Goal: Task Accomplishment & Management: Use online tool/utility

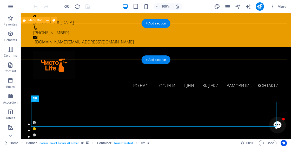
click at [81, 47] on div "Про нас Послуги [PERSON_NAME] Замовити Контакти [PERSON_NAME]" at bounding box center [156, 71] width 270 height 49
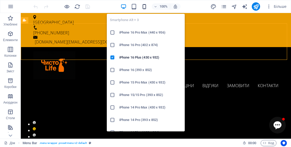
click at [142, 4] on icon "button" at bounding box center [144, 7] width 6 height 6
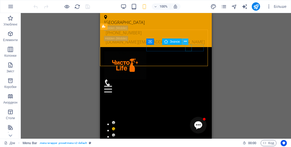
click at [188, 41] on button at bounding box center [185, 41] width 6 height 6
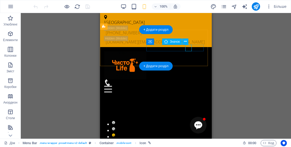
click at [190, 79] on figure at bounding box center [153, 82] width 99 height 6
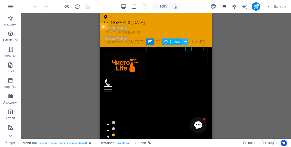
click at [187, 41] on icon at bounding box center [185, 41] width 3 height 5
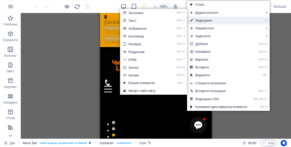
click at [198, 22] on link "⏎ Редагувати" at bounding box center [218, 21] width 63 height 8
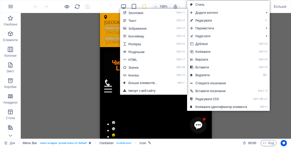
select select "xMidYMid"
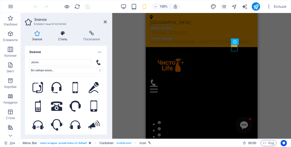
click at [63, 38] on font "Стиль" at bounding box center [62, 39] width 9 height 4
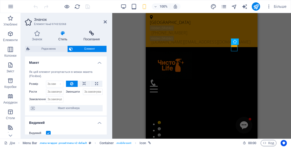
click at [95, 34] on icon at bounding box center [91, 33] width 30 height 5
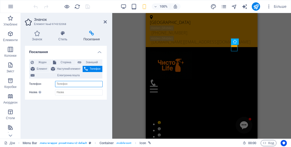
click at [69, 84] on input "Телефон" at bounding box center [79, 84] width 48 height 6
type input "0636774052"
click at [39, 37] on font "Значок" at bounding box center [37, 39] width 10 height 4
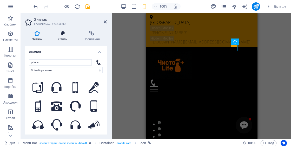
click at [60, 39] on font "Стиль" at bounding box center [62, 39] width 9 height 4
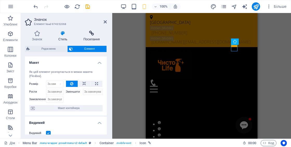
click at [90, 32] on icon at bounding box center [91, 33] width 30 height 5
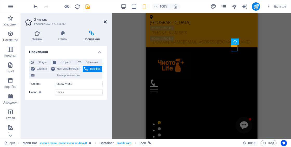
click at [106, 21] on icon at bounding box center [105, 22] width 3 height 4
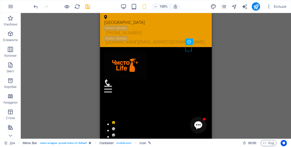
click at [89, 6] on icon "зберегти" at bounding box center [88, 7] width 6 height 6
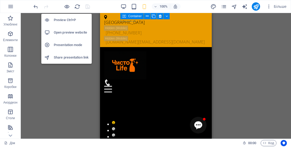
click at [73, 36] on li "Open preview website" at bounding box center [66, 32] width 50 height 12
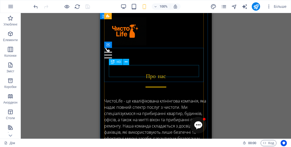
scroll to position [364, 0]
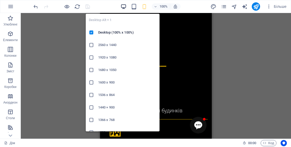
click at [125, 6] on icon "button" at bounding box center [124, 7] width 6 height 6
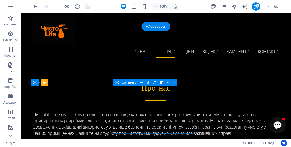
scroll to position [208, 0]
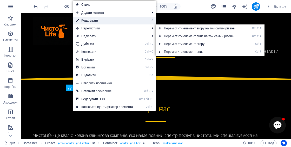
click at [90, 20] on font "Редагувати" at bounding box center [89, 21] width 17 height 4
select select "xMidYMid"
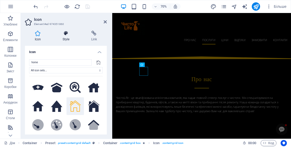
scroll to position [209, 0]
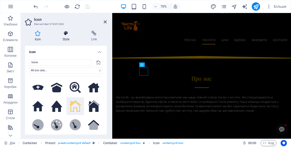
click at [70, 34] on icon at bounding box center [66, 33] width 27 height 5
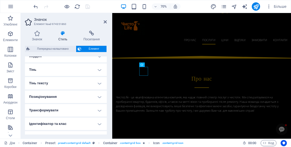
scroll to position [146, 0]
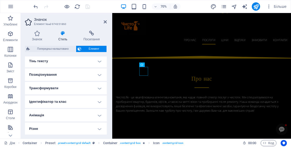
click at [49, 113] on h4 "Анімація" at bounding box center [66, 115] width 82 height 12
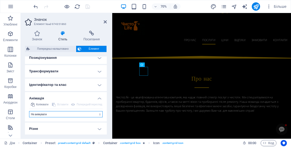
click at [47, 115] on select "Не анімувати Показати / Приховати Проведіть пальцем вгору/вниз Збільшення/зменш…" at bounding box center [66, 114] width 74 height 6
click at [47, 113] on select "Не анімувати Показати / Приховати Проведіть пальцем вгору/вниз Збільшення/зменш…" at bounding box center [66, 114] width 74 height 6
click at [44, 129] on h4 "Різне" at bounding box center [66, 128] width 82 height 12
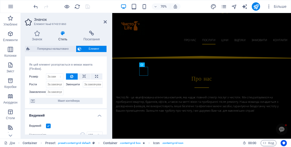
scroll to position [0, 0]
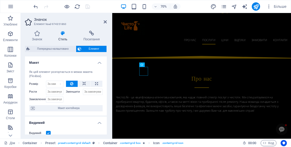
click at [38, 30] on div "Значок Стиль Посилання Значок home Всі набори іконок... IcoFont Іонікони FontAw…" at bounding box center [66, 83] width 90 height 112
click at [38, 37] on h4 "Значок" at bounding box center [38, 36] width 26 height 11
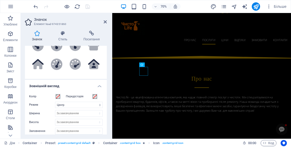
scroll to position [1, 0]
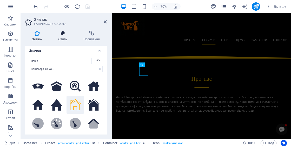
click at [63, 33] on icon at bounding box center [62, 33] width 23 height 5
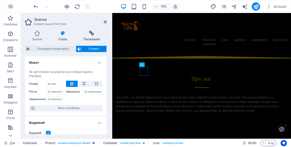
click at [92, 37] on font "Посилання" at bounding box center [91, 39] width 16 height 4
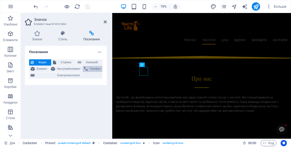
click at [93, 69] on font "Телефон" at bounding box center [95, 68] width 11 height 3
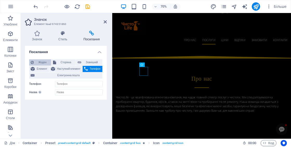
click at [44, 64] on span "Жоден" at bounding box center [42, 62] width 14 height 6
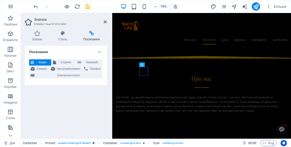
click at [99, 50] on h4 "Посилання" at bounding box center [66, 50] width 82 height 9
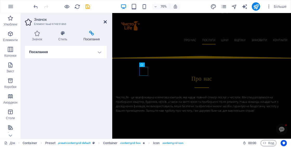
click at [106, 20] on icon at bounding box center [105, 22] width 3 height 4
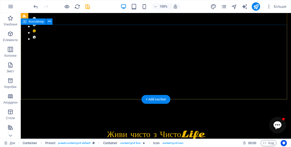
scroll to position [0, 0]
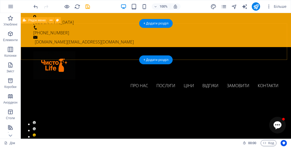
click at [99, 47] on div "Про нас Послуги [PERSON_NAME] Замовити Контакти [PERSON_NAME]" at bounding box center [156, 71] width 270 height 49
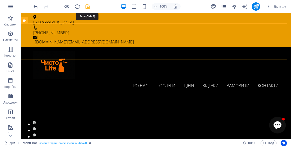
click at [89, 6] on icon "зберегти" at bounding box center [88, 7] width 6 height 6
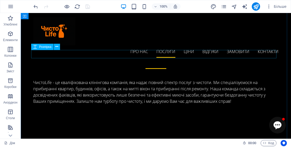
scroll to position [234, 0]
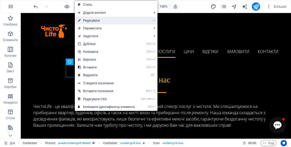
click at [95, 21] on font "Редагувати" at bounding box center [91, 21] width 17 height 4
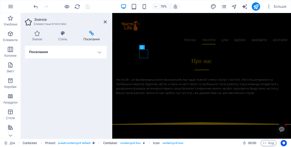
click at [74, 55] on h4 "Посилання" at bounding box center [66, 52] width 82 height 12
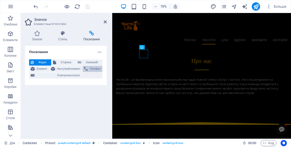
click at [90, 66] on span "Телефон" at bounding box center [94, 69] width 11 height 6
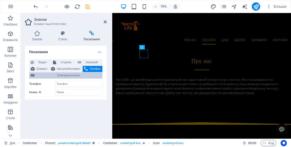
click at [61, 75] on font "Електронна пошта" at bounding box center [68, 75] width 22 height 3
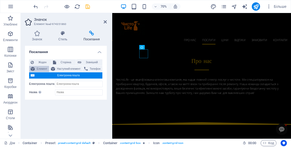
click at [37, 70] on font "Елемент" at bounding box center [42, 68] width 11 height 3
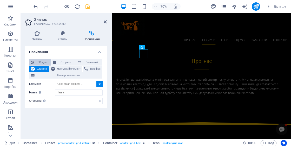
drag, startPoint x: 40, startPoint y: 60, endPoint x: 44, endPoint y: 61, distance: 3.9
click at [40, 60] on span "Жоден" at bounding box center [42, 62] width 14 height 6
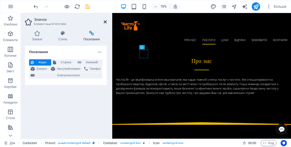
click at [105, 22] on icon at bounding box center [105, 22] width 3 height 4
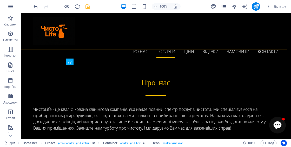
click at [98, 36] on div "Про нас Послуги [PERSON_NAME] Замовити Контакти [PERSON_NAME]" at bounding box center [156, 37] width 270 height 49
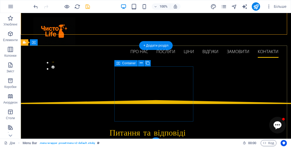
scroll to position [1032, 0]
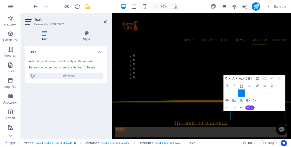
scroll to position [984, 0]
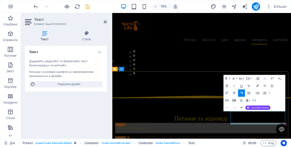
drag, startPoint x: 305, startPoint y: 162, endPoint x: 311, endPoint y: 164, distance: 5.4
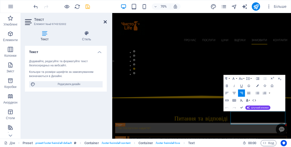
click at [106, 22] on icon at bounding box center [105, 22] width 3 height 4
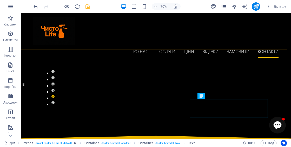
scroll to position [1032, 0]
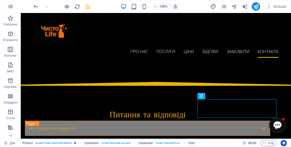
click at [83, 6] on div at bounding box center [61, 6] width 58 height 8
click at [88, 8] on icon "зберегти" at bounding box center [88, 7] width 6 height 6
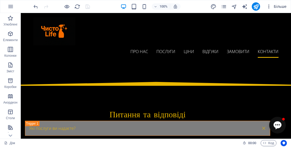
click at [269, 7] on icon "button" at bounding box center [268, 6] width 5 height 5
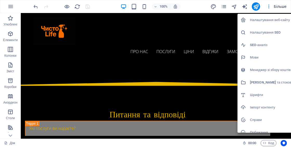
click at [226, 6] on div at bounding box center [145, 73] width 291 height 147
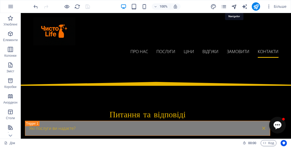
click at [234, 5] on icon "навігатор" at bounding box center [234, 7] width 6 height 6
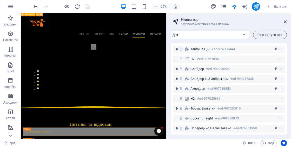
scroll to position [0, 0]
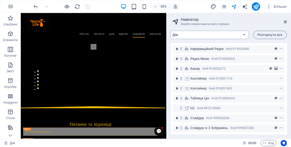
click at [234, 34] on select "[PERSON_NAME] Юридичне повідомлення Конфіденційність" at bounding box center [210, 35] width 78 height 8
click at [171, 31] on select "[PERSON_NAME] Юридичне повідомлення Конфіденційність" at bounding box center [210, 35] width 78 height 8
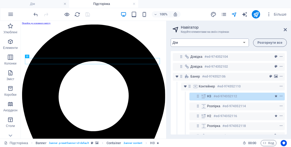
click at [192, 43] on select "[PERSON_NAME] Юридичне повідомлення Конфіденційність" at bounding box center [210, 42] width 78 height 8
select select "17791482-[GEOGRAPHIC_DATA]"
click at [171, 38] on select "[PERSON_NAME] Юридичне повідомлення Конфіденційність" at bounding box center [210, 42] width 78 height 8
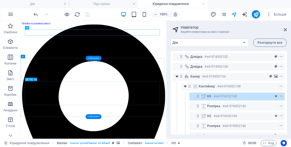
scroll to position [52, 0]
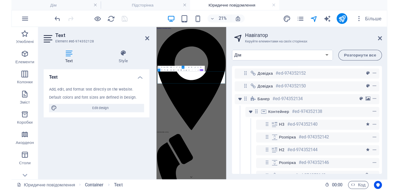
scroll to position [61, 0]
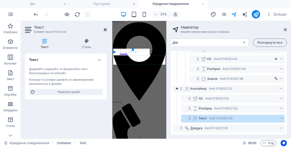
click at [104, 29] on icon at bounding box center [105, 30] width 3 height 4
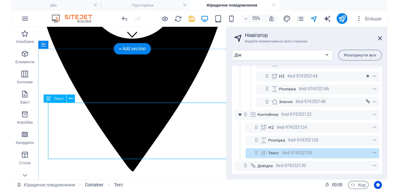
scroll to position [18, 0]
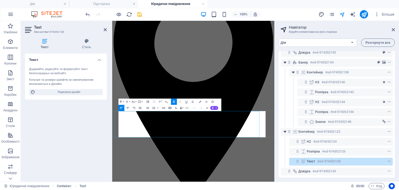
scroll to position [11, 0]
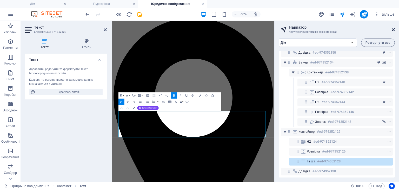
click at [291, 31] on icon at bounding box center [393, 30] width 3 height 4
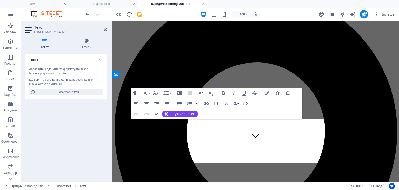
scroll to position [63, 0]
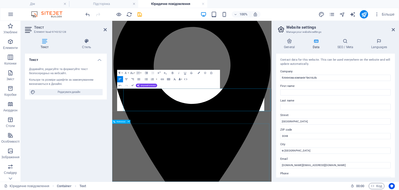
scroll to position [49, 0]
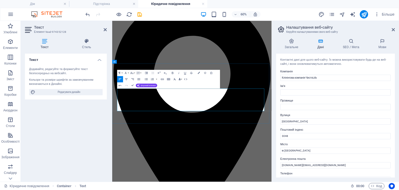
click at [104, 29] on icon at bounding box center [105, 30] width 3 height 4
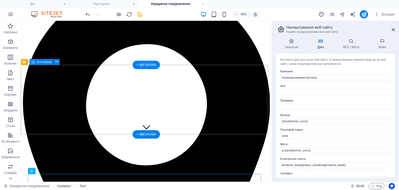
scroll to position [0, 0]
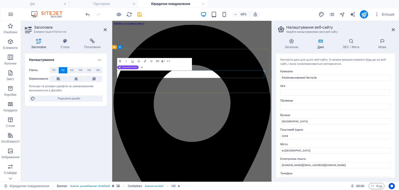
drag, startPoint x: 310, startPoint y: 112, endPoint x: 145, endPoint y: 105, distance: 165.7
copy font "Cleaning Service Provider in"
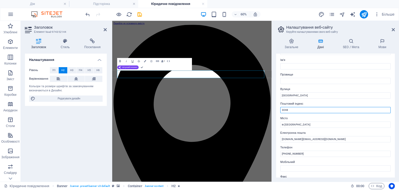
click at [291, 109] on input "3048" at bounding box center [335, 110] width 110 height 6
type input "3"
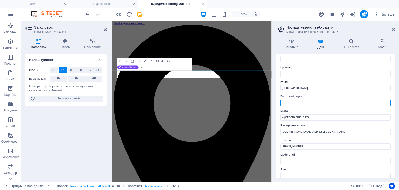
scroll to position [0, 0]
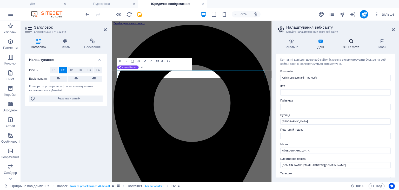
click at [291, 44] on h4 "SEO / Мета" at bounding box center [353, 43] width 36 height 11
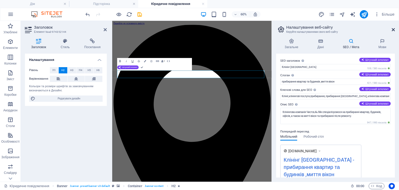
click at [291, 28] on icon at bounding box center [393, 30] width 3 height 4
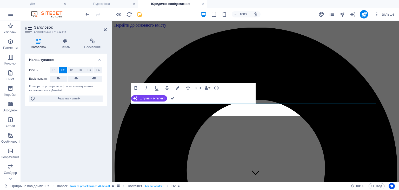
click at [140, 16] on icon "зберегти" at bounding box center [140, 14] width 6 height 6
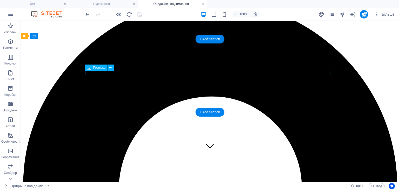
scroll to position [52, 0]
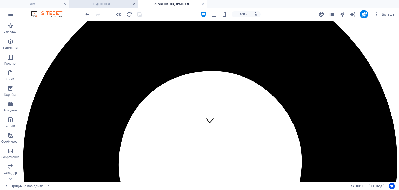
click at [134, 5] on link at bounding box center [134, 4] width 3 height 5
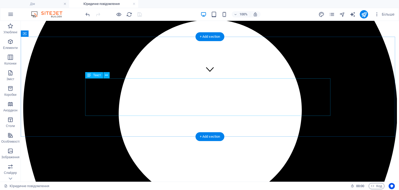
scroll to position [104, 0]
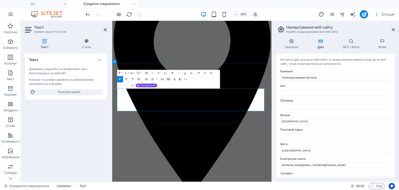
scroll to position [49, 0]
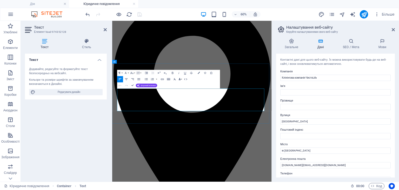
drag, startPoint x: 137, startPoint y: 151, endPoint x: 169, endPoint y: 141, distance: 34.0
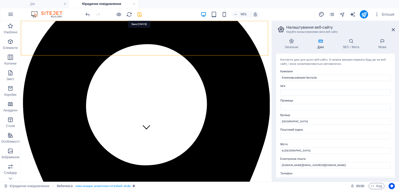
click at [141, 14] on icon "зберегти" at bounding box center [140, 14] width 6 height 6
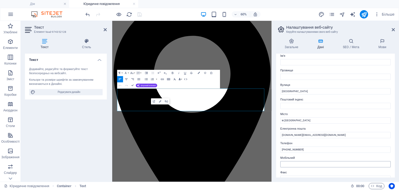
scroll to position [52, 0]
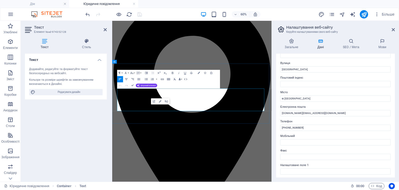
drag, startPoint x: 167, startPoint y: 162, endPoint x: 264, endPoint y: 124, distance: 104.2
drag, startPoint x: 201, startPoint y: 166, endPoint x: 172, endPoint y: 169, distance: 29.8
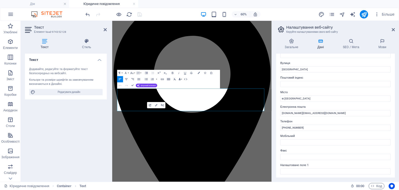
click at [148, 106] on button "Відкрити посилання" at bounding box center [150, 105] width 6 height 6
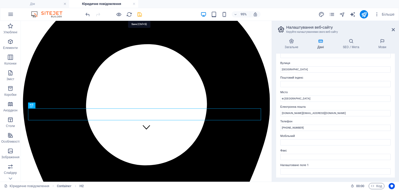
click at [140, 14] on icon "зберегти" at bounding box center [140, 14] width 6 height 6
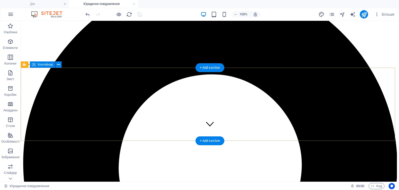
scroll to position [0, 0]
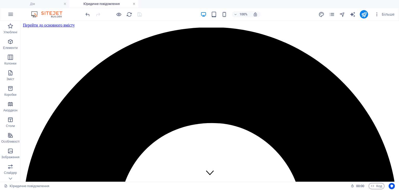
click at [134, 3] on link at bounding box center [134, 4] width 3 height 5
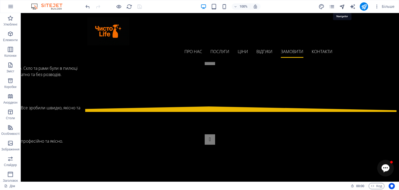
click at [291, 5] on icon "навігатор" at bounding box center [342, 7] width 6 height 6
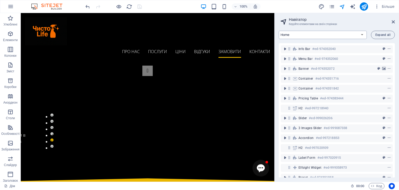
scroll to position [911, 0]
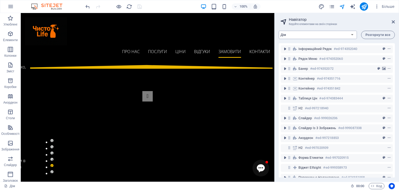
click at [291, 36] on select "[PERSON_NAME] Юридичне повідомлення Конфіденційність" at bounding box center [318, 35] width 78 height 8
select select "17791484-[GEOGRAPHIC_DATA]"
click at [279, 31] on select "[PERSON_NAME] Юридичне повідомлення Конфіденційність" at bounding box center [318, 35] width 78 height 8
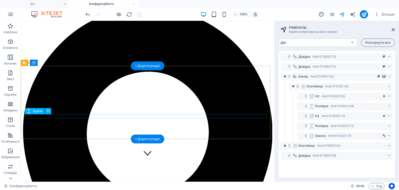
scroll to position [0, 0]
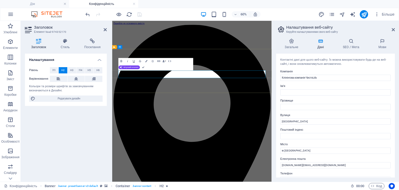
drag, startPoint x: 315, startPoint y: 109, endPoint x: 331, endPoint y: 103, distance: 16.7
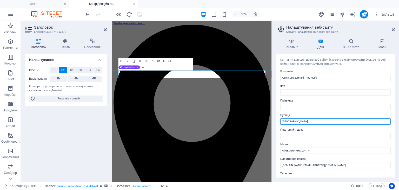
click at [291, 119] on input "[GEOGRAPHIC_DATA]" at bounding box center [335, 121] width 110 height 6
type input "[PERSON_NAME]"
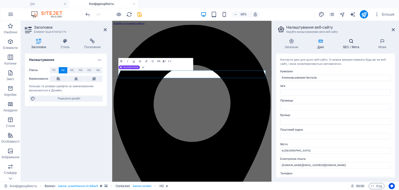
click at [291, 45] on font "SEO / Мета" at bounding box center [351, 47] width 16 height 4
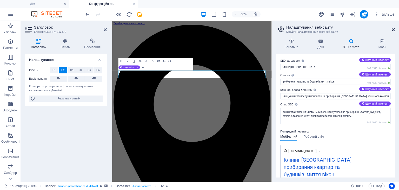
click at [291, 29] on icon at bounding box center [393, 30] width 3 height 4
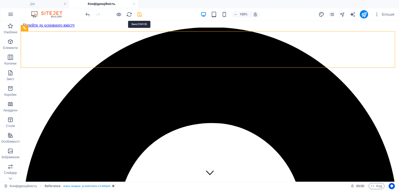
click at [138, 16] on icon "зберегти" at bounding box center [140, 14] width 6 height 6
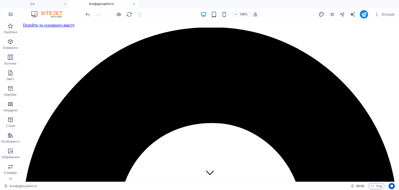
click at [134, 4] on link at bounding box center [134, 4] width 3 height 5
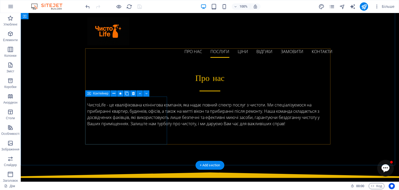
scroll to position [276, 0]
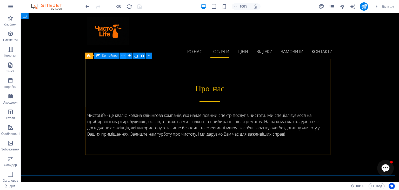
click at [123, 55] on icon at bounding box center [123, 55] width 3 height 5
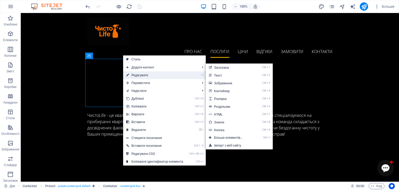
click at [140, 75] on font "Редагувати" at bounding box center [140, 75] width 17 height 4
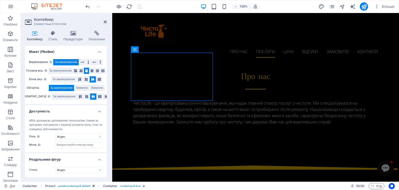
scroll to position [0, 0]
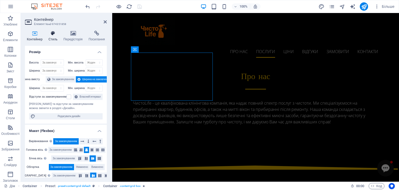
click at [57, 34] on icon at bounding box center [53, 33] width 13 height 5
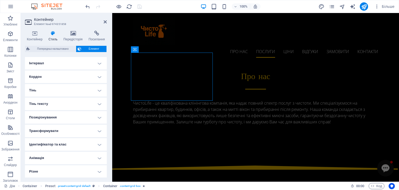
click at [56, 147] on h4 "Анімація" at bounding box center [66, 158] width 82 height 12
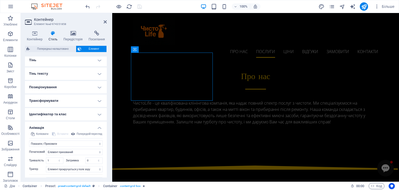
scroll to position [156, 0]
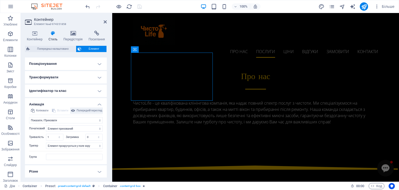
click at [86, 112] on span "Попередній перегляд" at bounding box center [89, 110] width 25 height 6
click at [70, 118] on select "Не анімувати Показати / Приховати Проведіть пальцем вгору/вниз Збільшення/зменш…" at bounding box center [66, 120] width 74 height 6
select select "none"
click at [29, 123] on select "Не анімувати Показати / Приховати Проведіть пальцем вгору/вниз Збільшення/зменш…" at bounding box center [66, 120] width 74 height 6
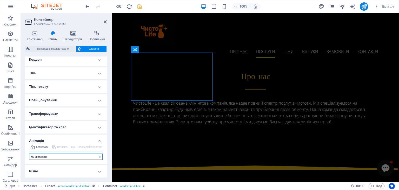
scroll to position [120, 0]
click at [83, 147] on div "Попередній перегляд" at bounding box center [86, 147] width 33 height 6
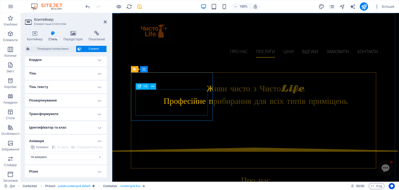
scroll to position [245, 0]
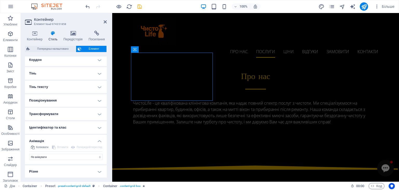
click at [95, 147] on h4 "Різне" at bounding box center [66, 171] width 82 height 12
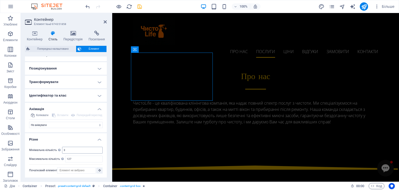
scroll to position [126, 0]
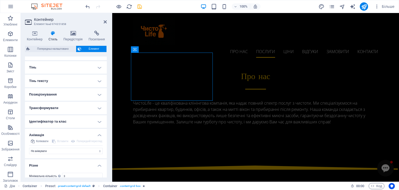
click at [87, 122] on h4 "Ідентифікатор та клас" at bounding box center [66, 121] width 82 height 12
click at [91, 110] on h4 "Трансформувати" at bounding box center [66, 108] width 82 height 12
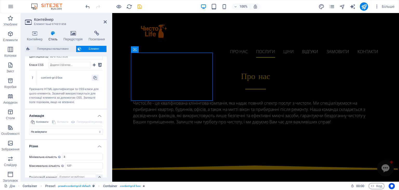
scroll to position [254, 0]
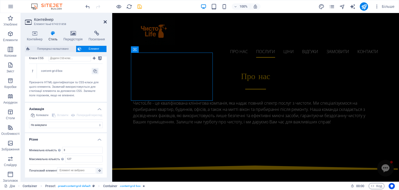
click at [104, 23] on icon at bounding box center [105, 22] width 3 height 4
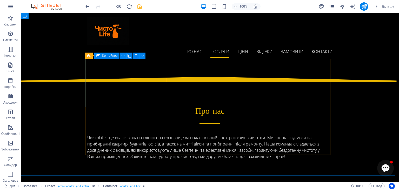
scroll to position [276, 0]
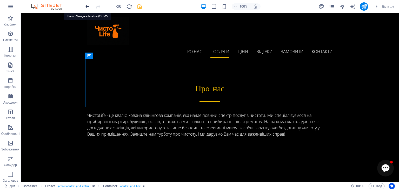
click at [87, 9] on icon "скасувати" at bounding box center [88, 7] width 6 height 6
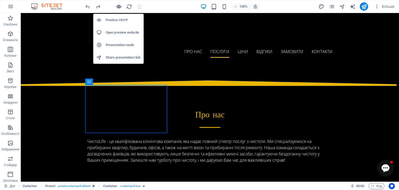
click at [120, 7] on icon "button" at bounding box center [119, 7] width 6 height 6
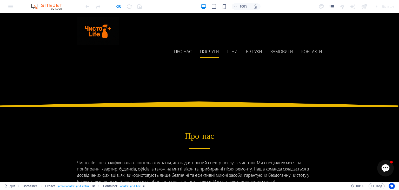
scroll to position [230, 0]
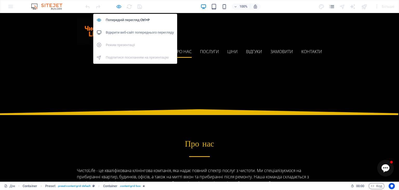
click at [120, 6] on icon "button" at bounding box center [119, 7] width 6 height 6
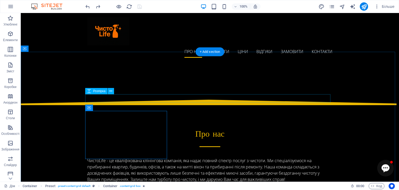
scroll to position [224, 0]
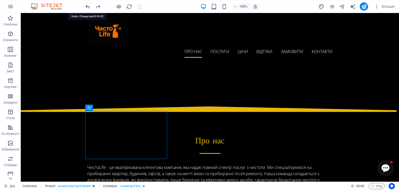
click at [87, 9] on icon "скасувати" at bounding box center [88, 7] width 6 height 6
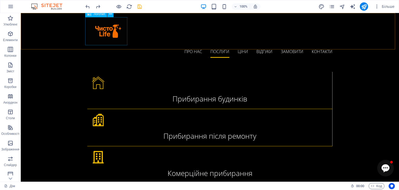
scroll to position [353, 0]
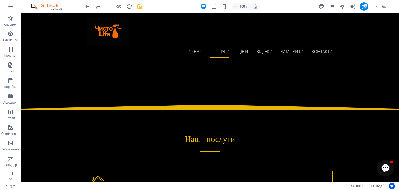
click at [114, 10] on div at bounding box center [113, 6] width 58 height 8
click at [117, 7] on icon "button" at bounding box center [119, 7] width 6 height 6
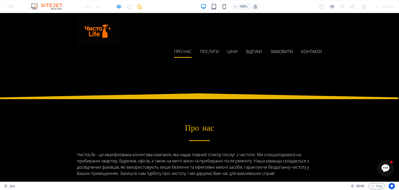
scroll to position [204, 0]
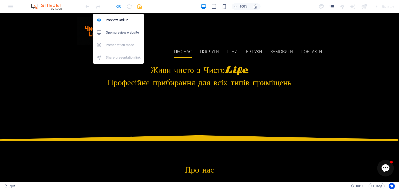
click at [119, 7] on icon "button" at bounding box center [119, 7] width 6 height 6
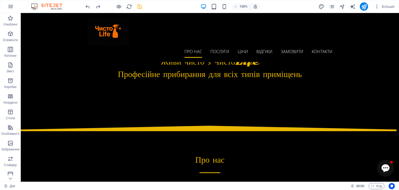
scroll to position [198, 0]
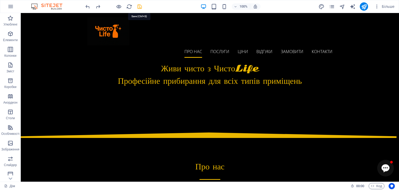
click at [140, 9] on icon "зберегти" at bounding box center [140, 7] width 6 height 6
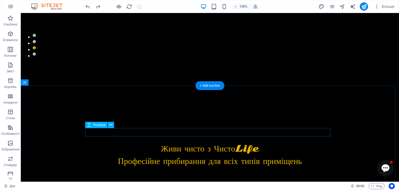
scroll to position [0, 0]
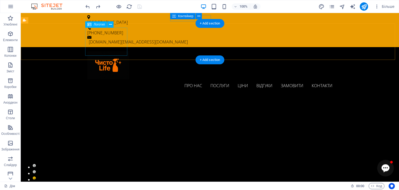
click at [100, 51] on div at bounding box center [209, 65] width 245 height 28
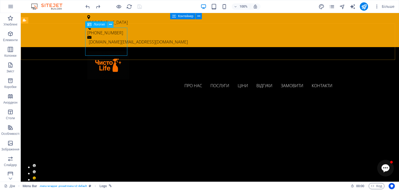
click at [109, 24] on icon at bounding box center [110, 24] width 3 height 5
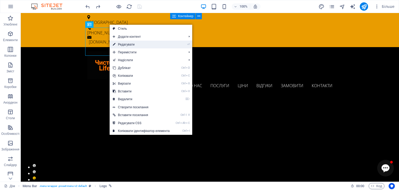
click at [121, 44] on font "Редагувати" at bounding box center [126, 45] width 17 height 4
select select "px"
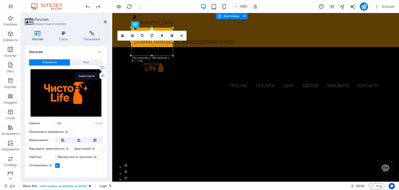
click at [102, 75] on div "Завантажити" at bounding box center [102, 76] width 8 height 8
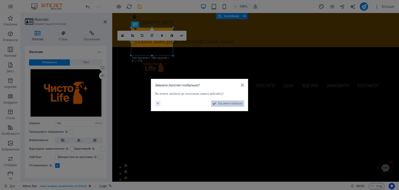
click at [225, 102] on font "Так, зміни глобально" at bounding box center [230, 103] width 25 height 3
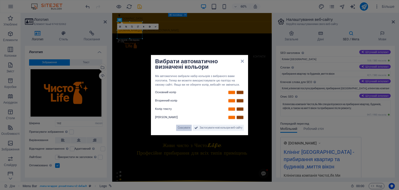
click at [182, 129] on font "Скасувати" at bounding box center [184, 127] width 12 height 3
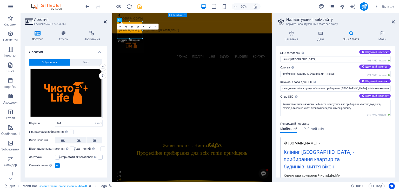
click at [106, 23] on icon at bounding box center [105, 22] width 3 height 4
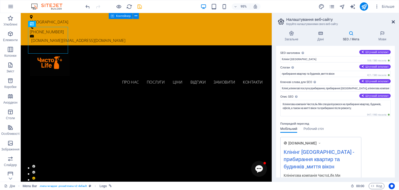
click at [291, 23] on icon at bounding box center [393, 22] width 3 height 4
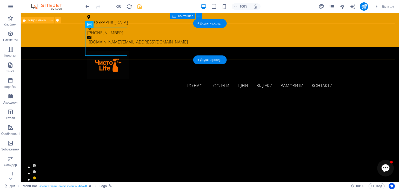
click at [166, 48] on div "Про нас Послуги [PERSON_NAME] Замовити Контакти [PERSON_NAME]" at bounding box center [210, 71] width 378 height 49
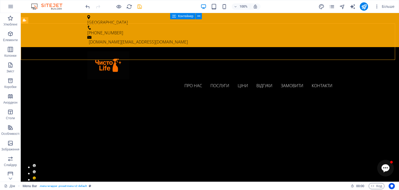
click at [138, 5] on icon "зберегти" at bounding box center [140, 7] width 6 height 6
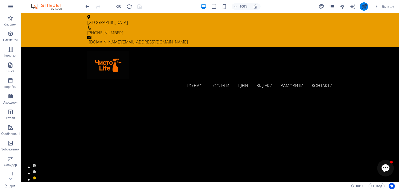
click at [291, 5] on icon "опублікувати" at bounding box center [364, 7] width 6 height 6
click at [142, 8] on div at bounding box center [113, 6] width 58 height 8
drag, startPoint x: 140, startPoint y: 6, endPoint x: 176, endPoint y: 3, distance: 36.0
click at [140, 6] on div at bounding box center [113, 6] width 58 height 8
drag, startPoint x: 363, startPoint y: 6, endPoint x: 222, endPoint y: 23, distance: 141.9
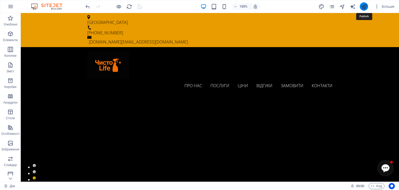
click at [291, 6] on icon "опублікувати" at bounding box center [364, 7] width 6 height 6
click at [140, 8] on div at bounding box center [113, 6] width 58 height 8
click at [124, 6] on div at bounding box center [113, 6] width 58 height 8
click at [130, 6] on icon "перезавантажити" at bounding box center [129, 7] width 6 height 6
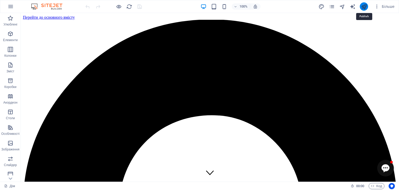
click at [291, 5] on icon "опублікувати" at bounding box center [364, 7] width 6 height 6
